Goal: Transaction & Acquisition: Purchase product/service

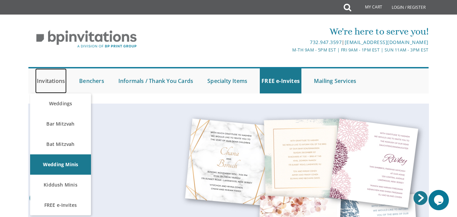
click at [41, 81] on link "Invitations" at bounding box center [50, 80] width 31 height 25
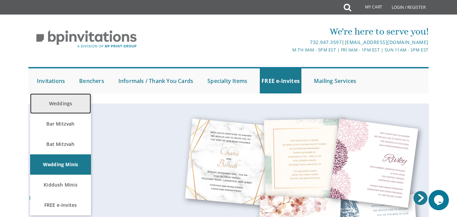
click at [61, 103] on link "Weddings" at bounding box center [60, 103] width 61 height 20
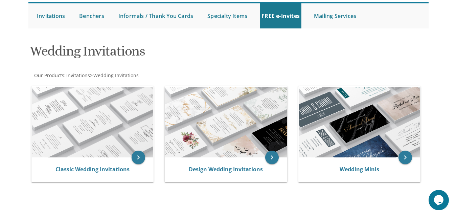
scroll to position [66, 0]
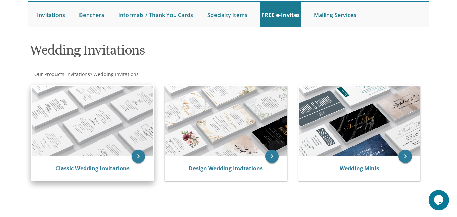
click at [108, 107] on img at bounding box center [92, 121] width 121 height 71
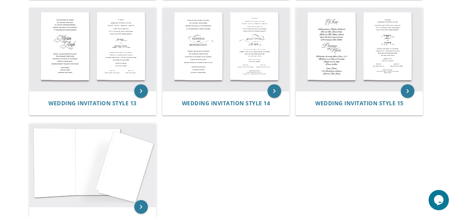
scroll to position [611, 0]
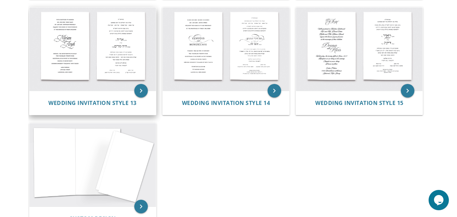
click at [96, 88] on img at bounding box center [92, 48] width 127 height 83
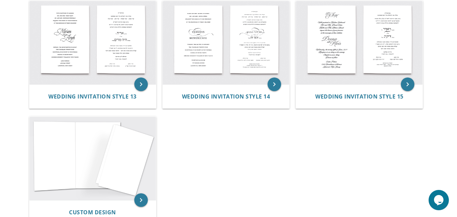
scroll to position [531, 0]
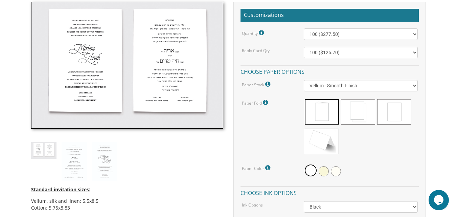
scroll to position [200, 0]
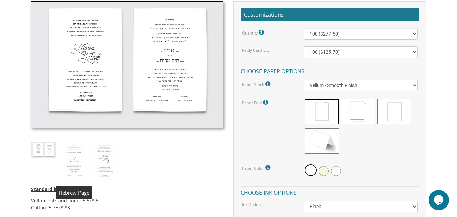
click at [71, 162] on img at bounding box center [74, 161] width 25 height 39
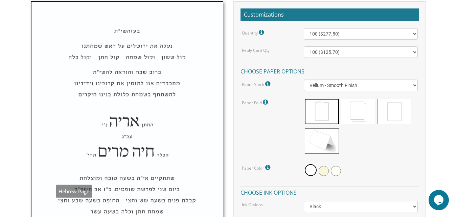
click at [104, 159] on img at bounding box center [127, 149] width 192 height 297
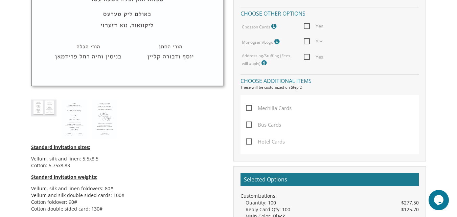
scroll to position [413, 0]
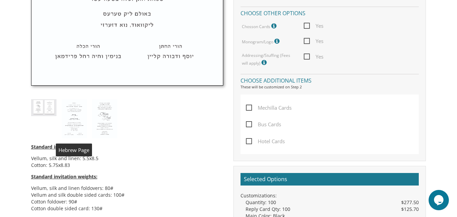
click at [76, 116] on img at bounding box center [74, 118] width 25 height 39
click at [102, 109] on img at bounding box center [104, 118] width 25 height 39
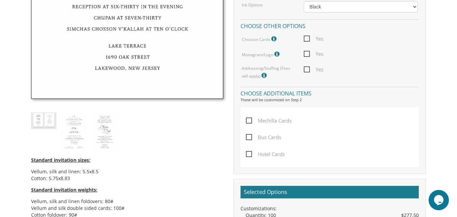
scroll to position [377, 0]
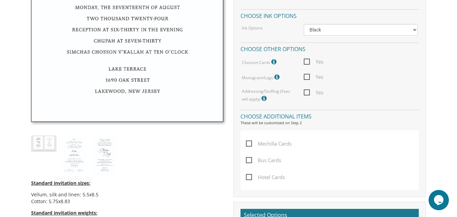
click at [43, 152] on div "Standard invitation sizes: Vellum, silk and linen: 5.5x8.5 Cotton: 5.75x8.83 St…" at bounding box center [127, 70] width 203 height 490
click at [45, 145] on img at bounding box center [43, 143] width 25 height 17
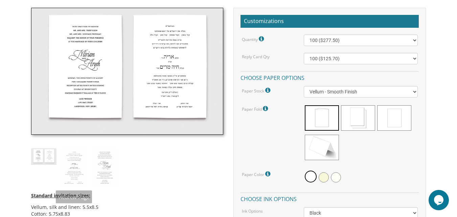
scroll to position [194, 0]
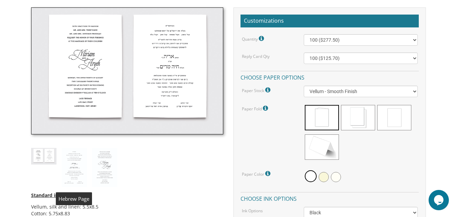
click at [78, 167] on img at bounding box center [74, 167] width 25 height 39
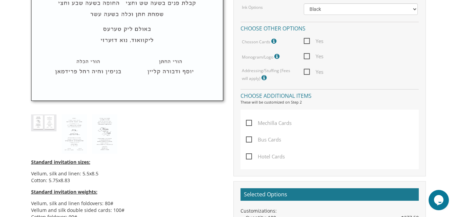
scroll to position [398, 0]
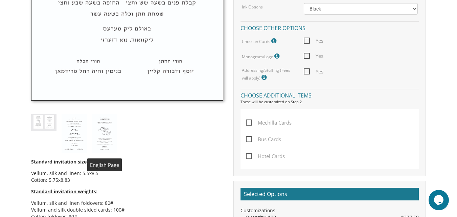
click at [96, 118] on img at bounding box center [104, 133] width 25 height 39
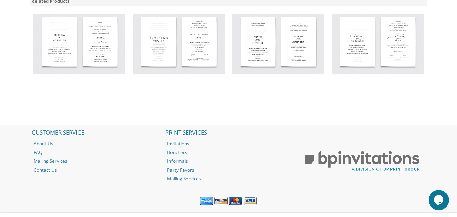
scroll to position [746, 0]
